Goal: Task Accomplishment & Management: Manage account settings

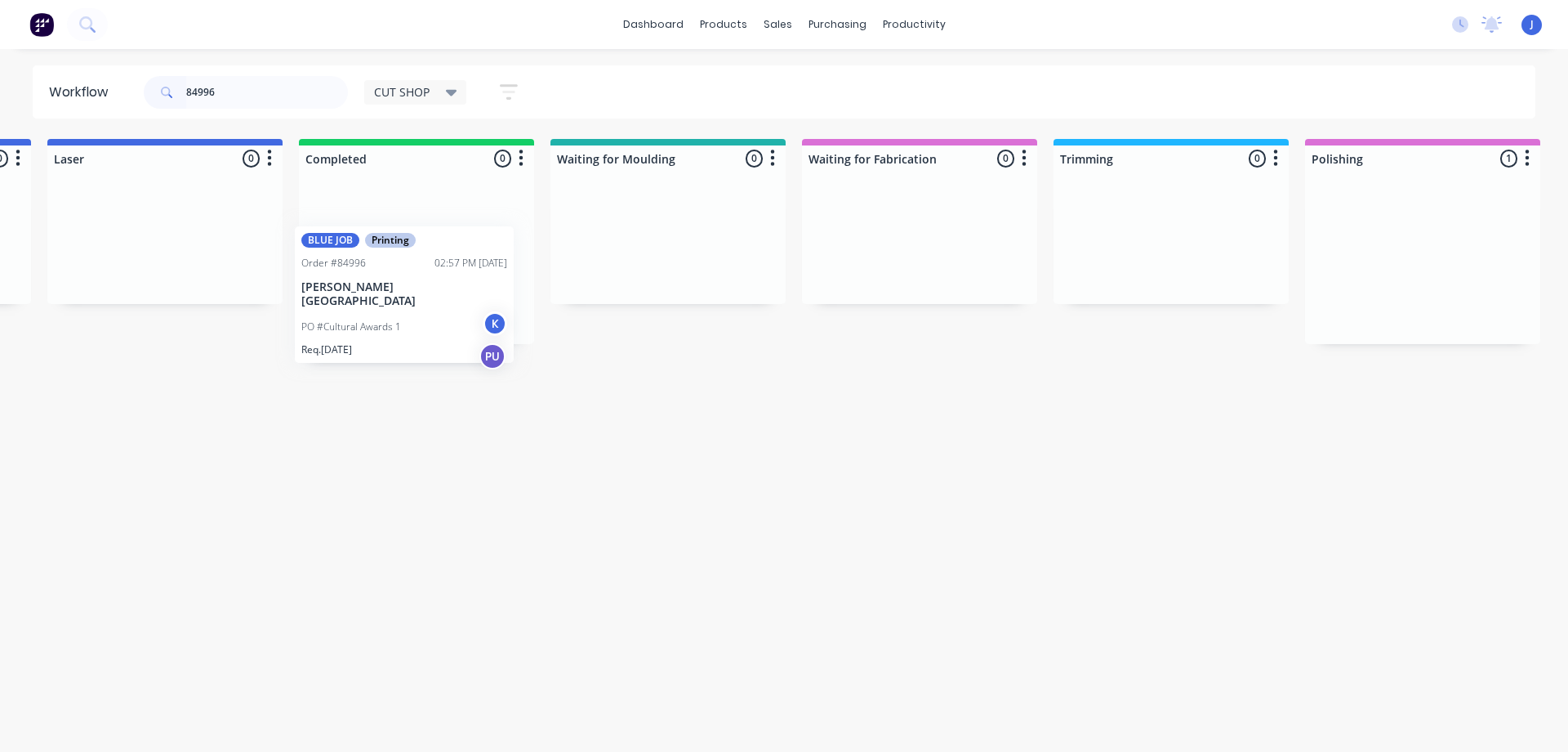
scroll to position [0, 740]
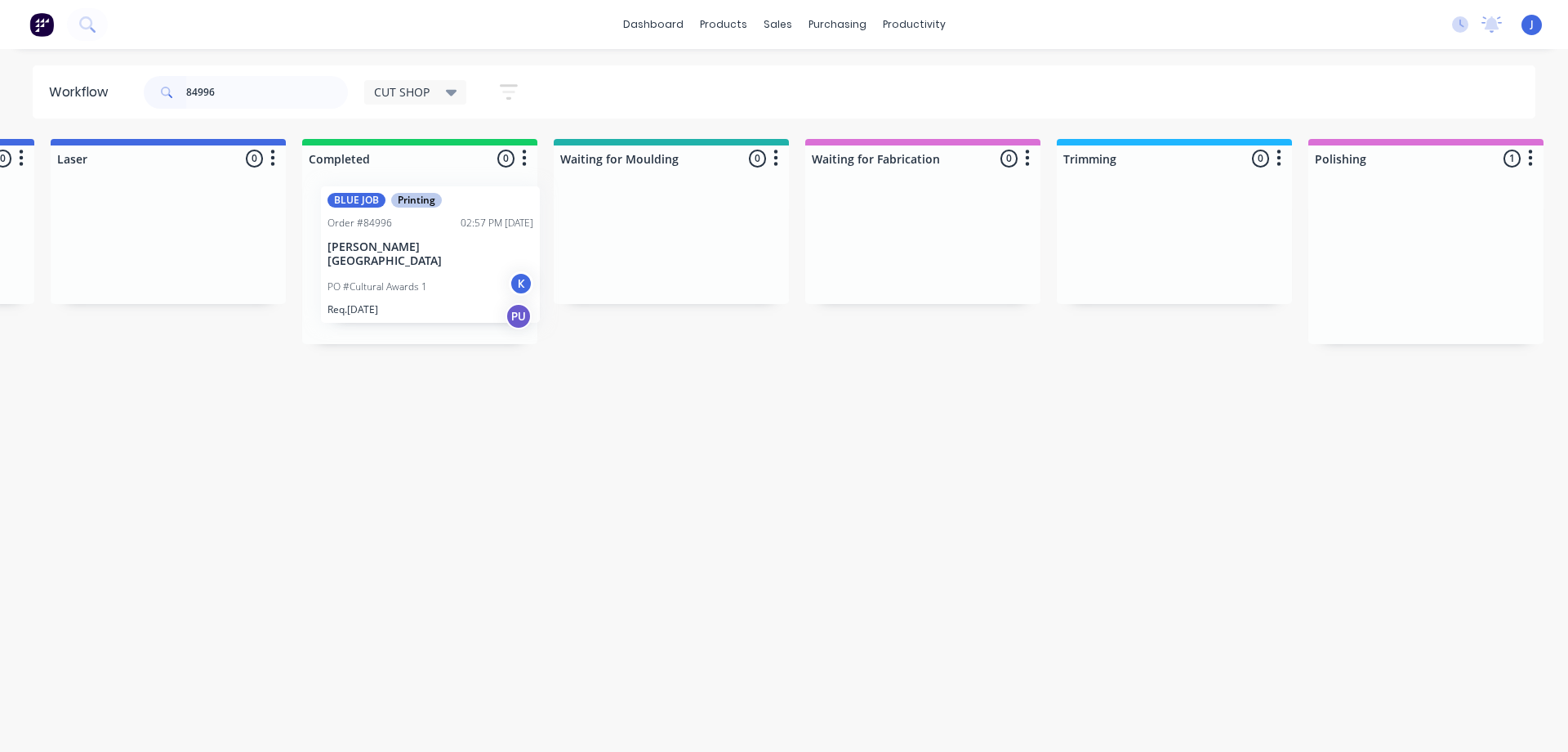
drag, startPoint x: 1415, startPoint y: 277, endPoint x: 424, endPoint y: 274, distance: 991.0
click at [424, 311] on div "Req. [DATE] PU" at bounding box center [419, 325] width 206 height 28
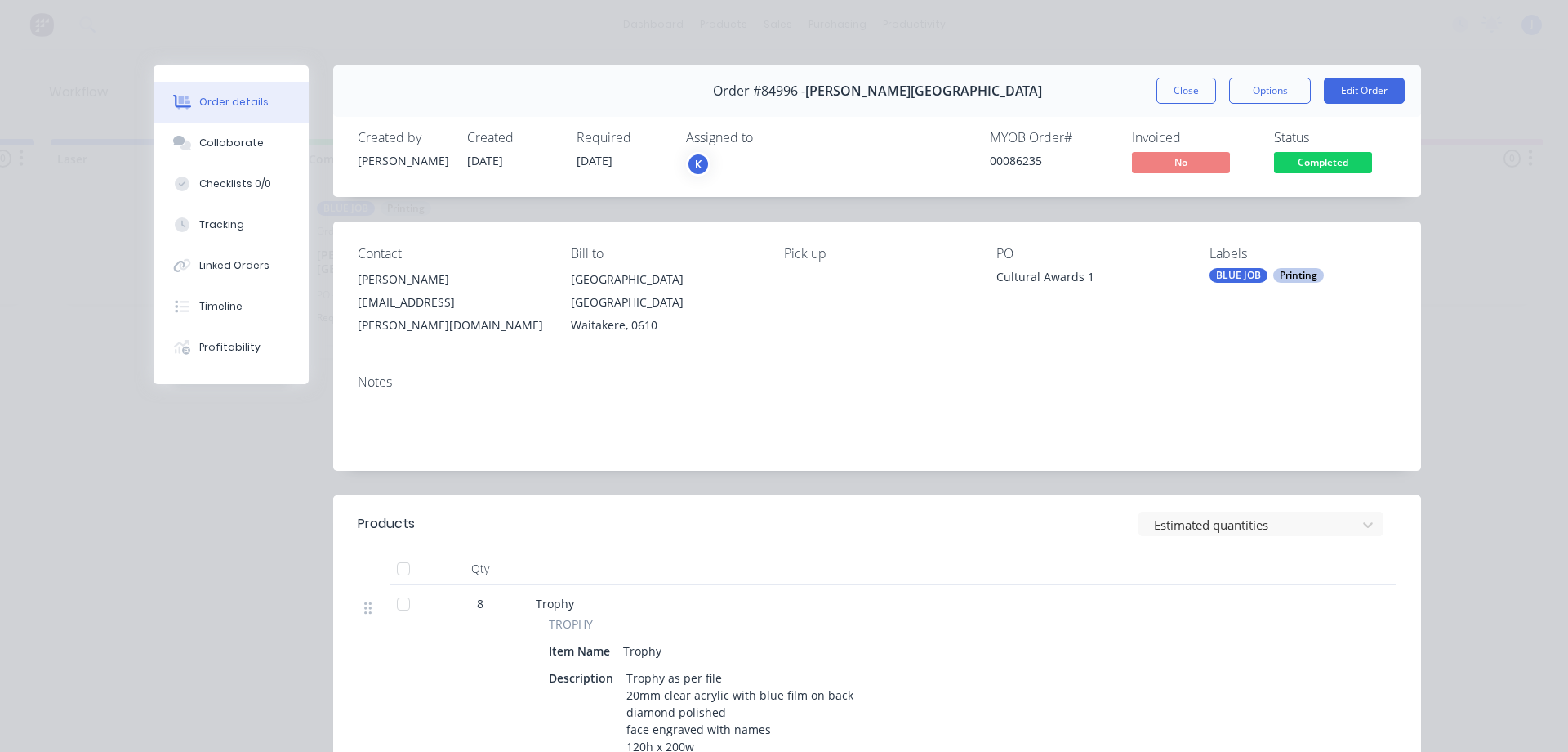
click at [705, 165] on div "K" at bounding box center [767, 164] width 163 height 24
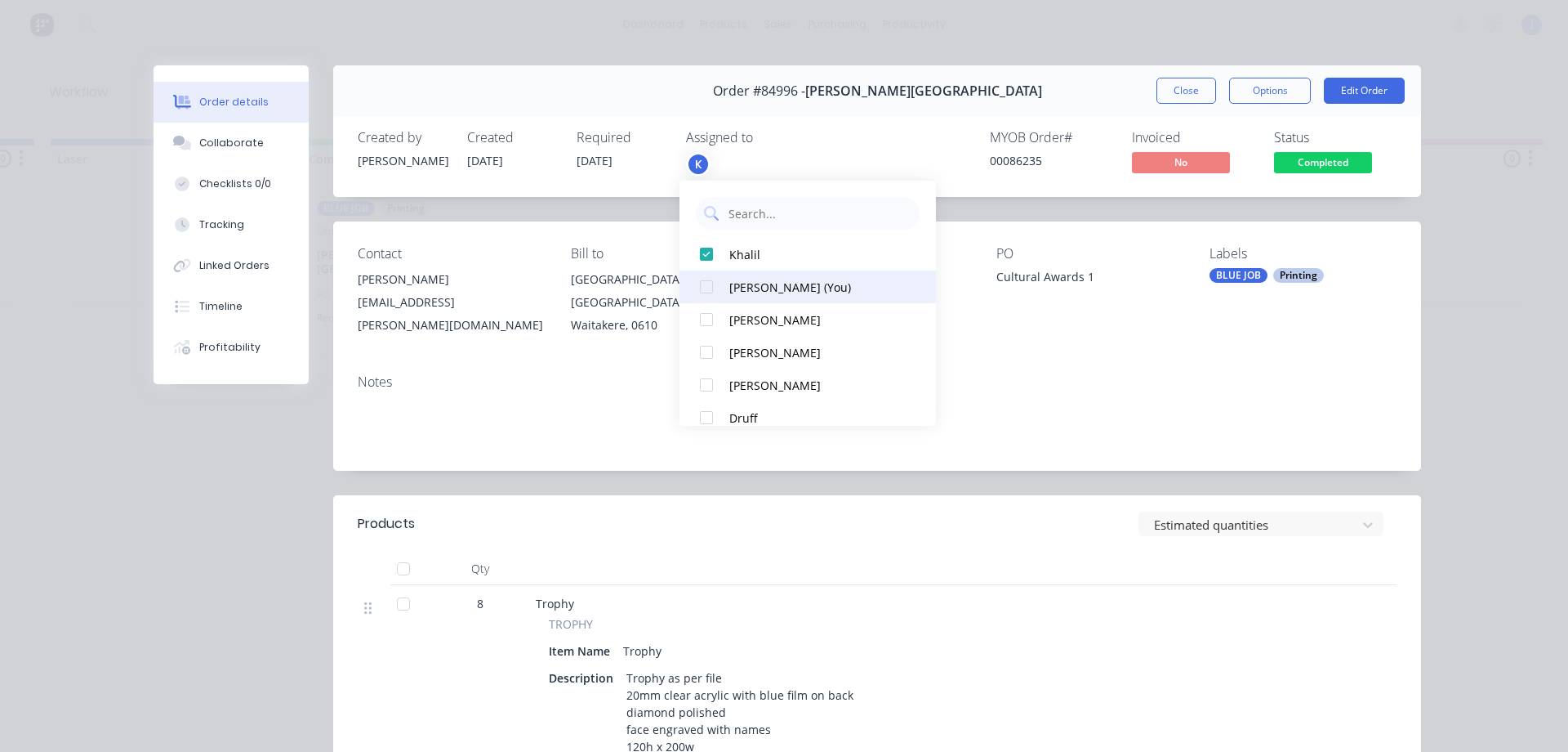
click at [749, 290] on div "[PERSON_NAME] (You)" at bounding box center [815, 287] width 173 height 17
click at [1172, 92] on button "Close" at bounding box center [1186, 91] width 59 height 26
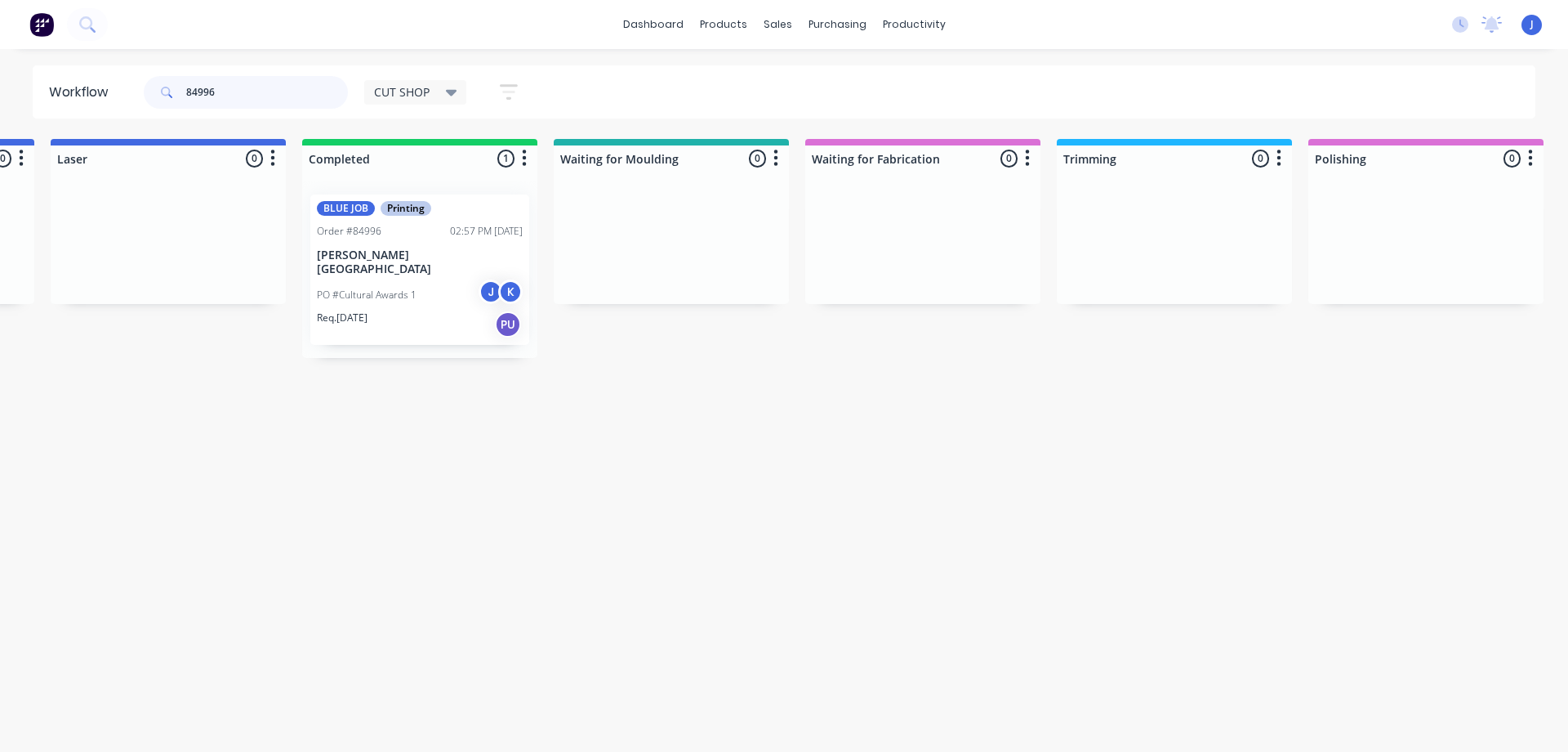
drag, startPoint x: 262, startPoint y: 92, endPoint x: 31, endPoint y: 86, distance: 231.1
click at [31, 87] on div "Workflow 84996 CUT SHOP Save new view None edit CUT SHOP (Default) edit DISPATC…" at bounding box center [784, 92] width 1568 height 53
type input "84982"
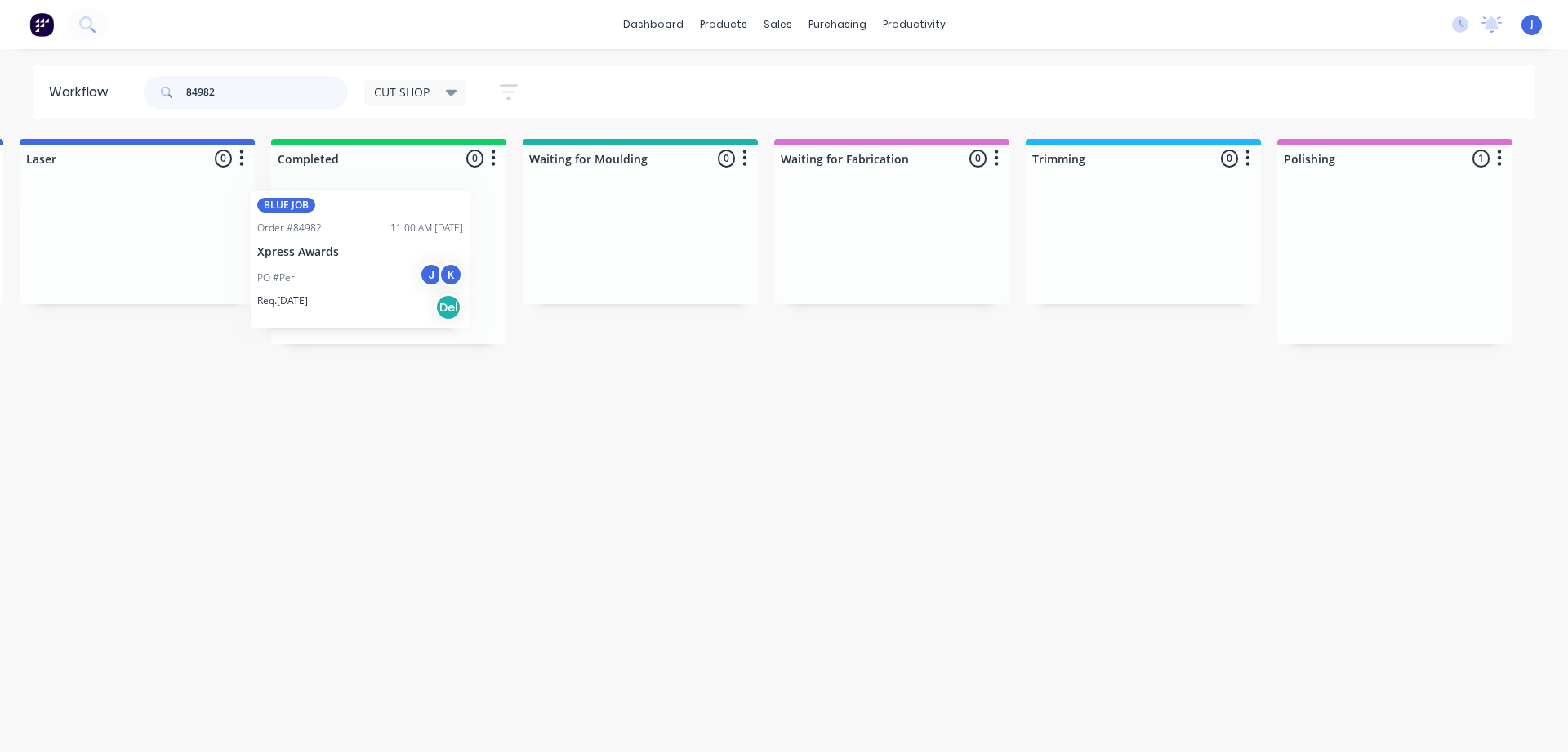
scroll to position [0, 765]
drag, startPoint x: 937, startPoint y: 290, endPoint x: 361, endPoint y: 291, distance: 576.0
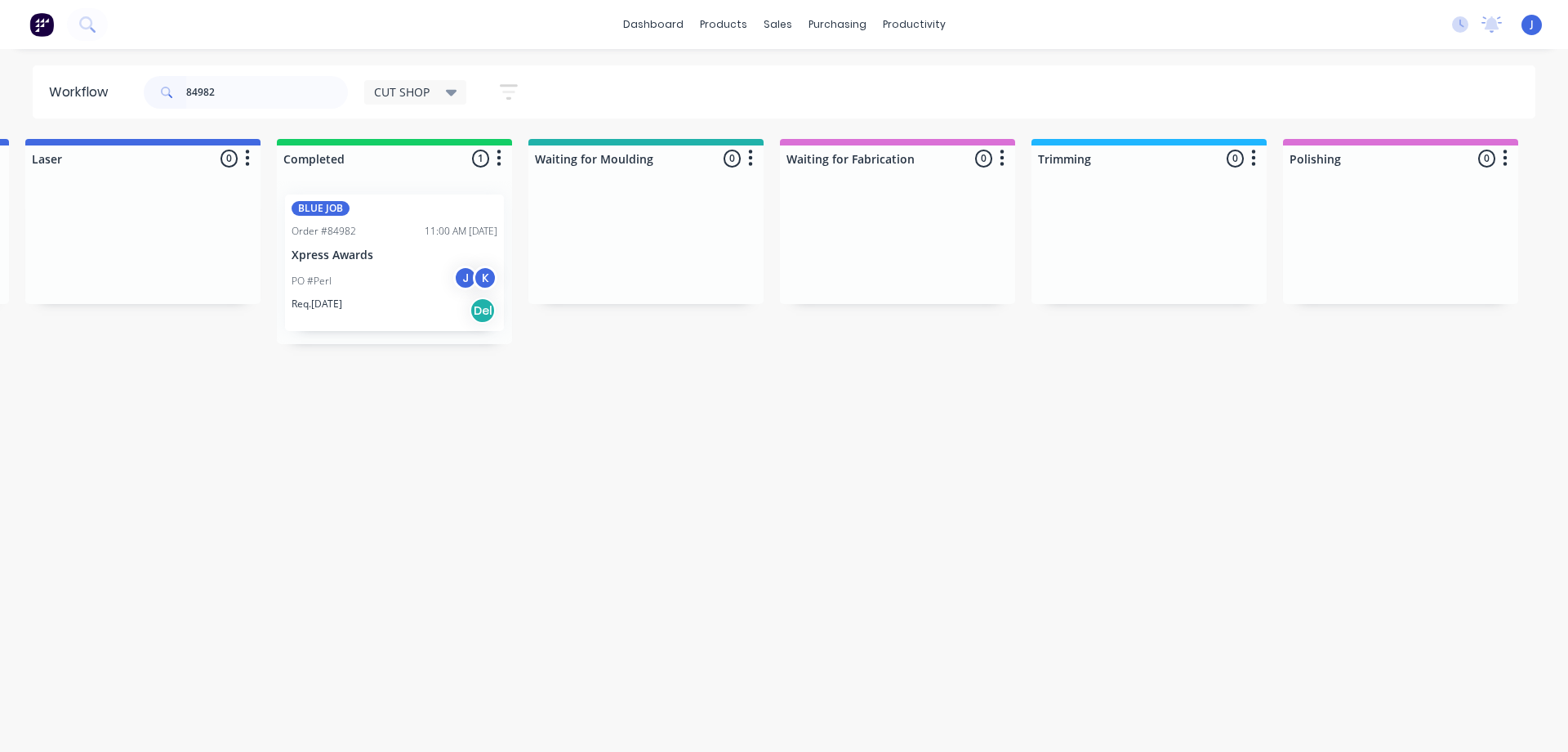
click at [386, 294] on div "PO #Perl J K" at bounding box center [394, 281] width 206 height 31
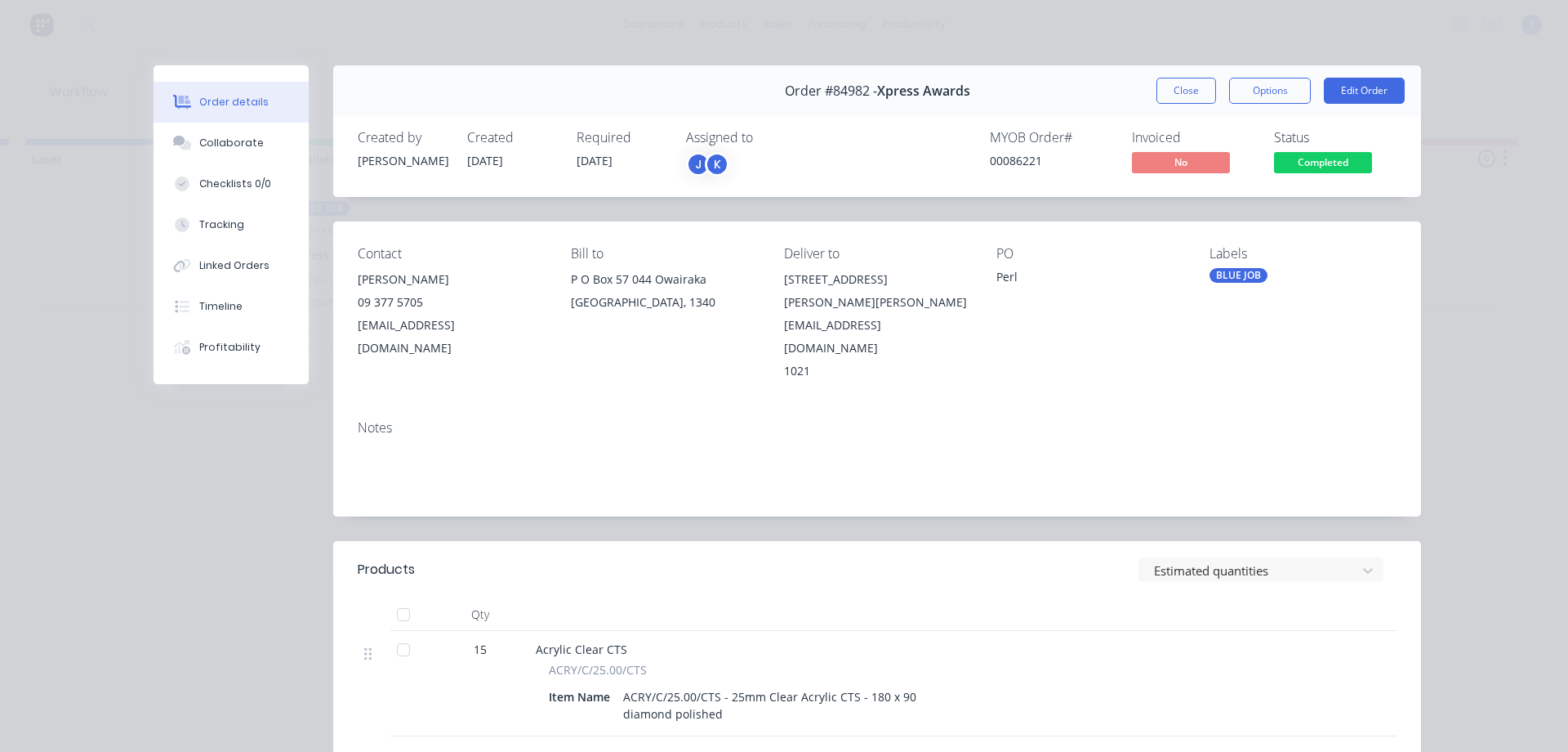
click at [736, 166] on div "J K" at bounding box center [767, 164] width 163 height 24
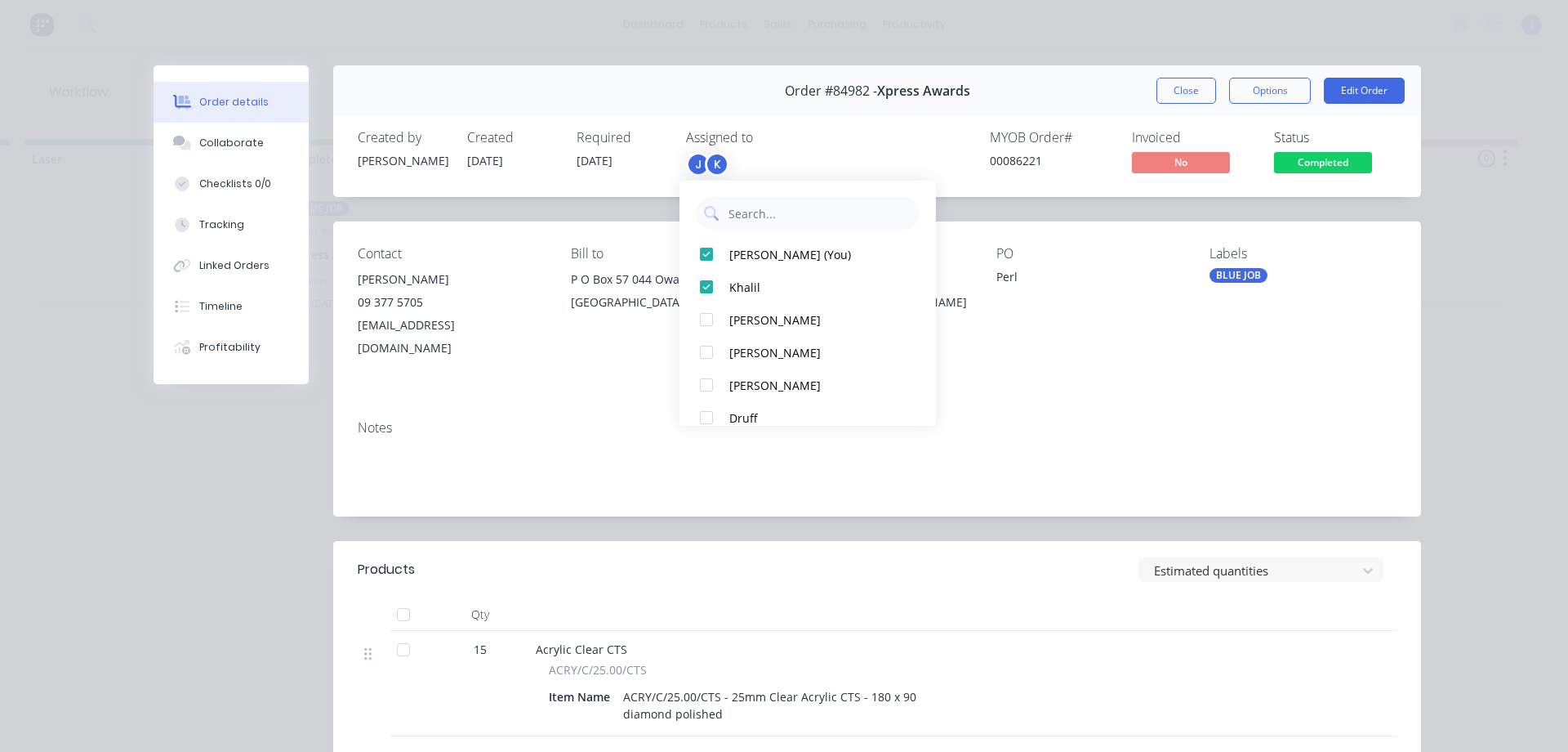
click at [715, 161] on div "K" at bounding box center [717, 164] width 24 height 24
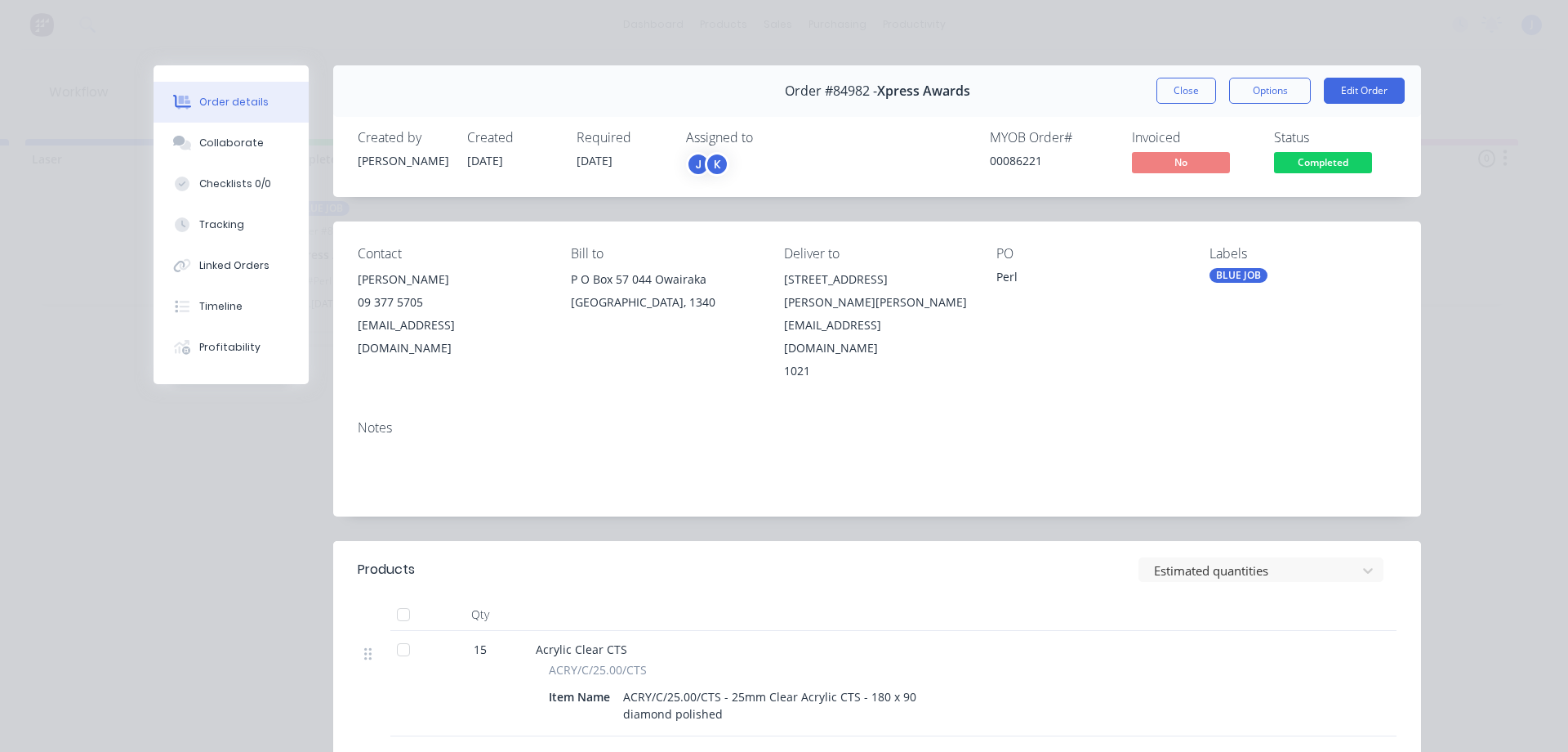
drag, startPoint x: 1190, startPoint y: 95, endPoint x: 1112, endPoint y: 123, distance: 82.9
click at [1190, 95] on button "Close" at bounding box center [1186, 91] width 59 height 26
